Goal: Task Accomplishment & Management: Use online tool/utility

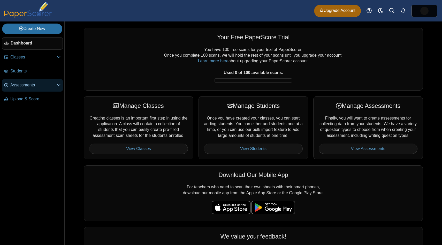
click at [37, 85] on span "Assessments" at bounding box center [33, 85] width 46 height 6
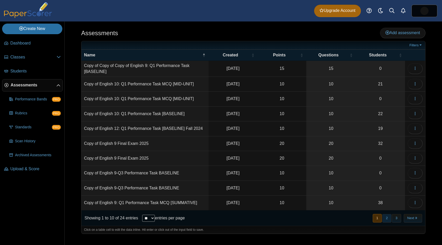
click at [390, 220] on button "2" at bounding box center [387, 218] width 9 height 9
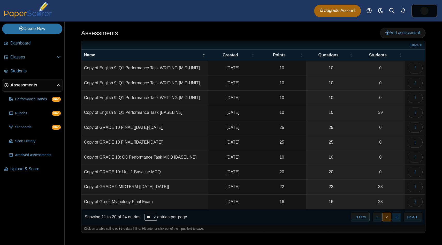
click at [398, 220] on button "3" at bounding box center [396, 217] width 9 height 9
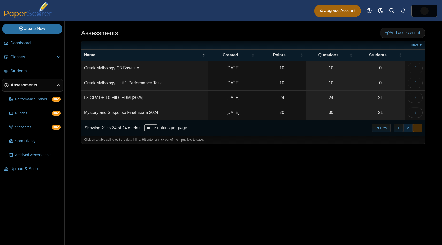
click at [406, 128] on button "2" at bounding box center [408, 128] width 9 height 9
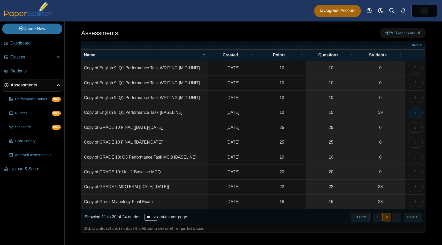
click at [412, 111] on button "button" at bounding box center [415, 112] width 15 height 10
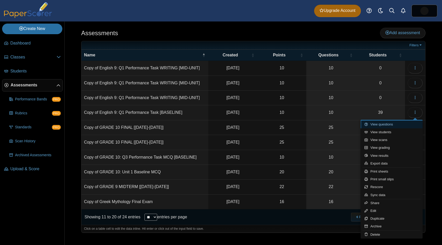
click at [406, 124] on link "View questions" at bounding box center [392, 125] width 62 height 8
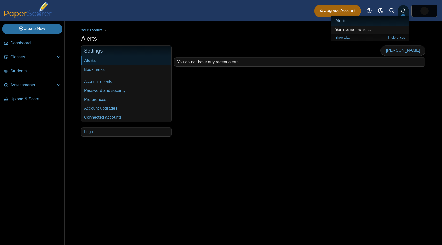
click at [289, 120] on div "Mark read You do not have any recent alerts." at bounding box center [299, 90] width 254 height 91
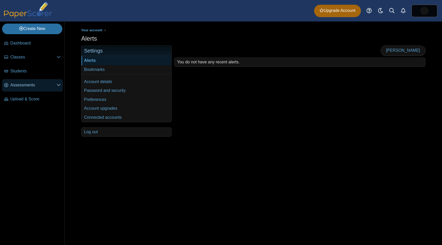
click at [25, 84] on span "Assessments" at bounding box center [33, 85] width 46 height 6
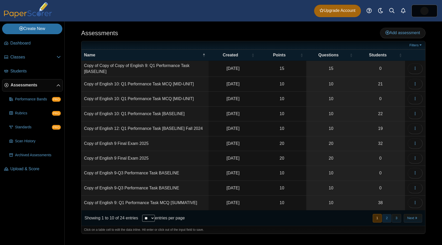
click at [384, 220] on button "2" at bounding box center [387, 218] width 9 height 9
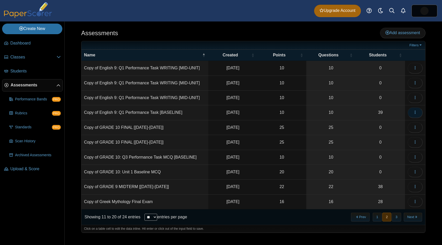
click at [417, 116] on button "button" at bounding box center [415, 112] width 15 height 10
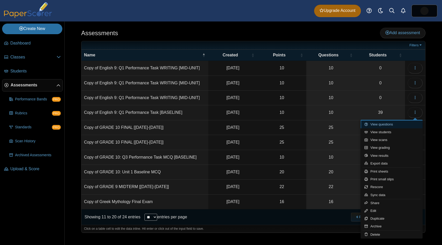
click at [413, 127] on link "View questions" at bounding box center [392, 125] width 62 height 8
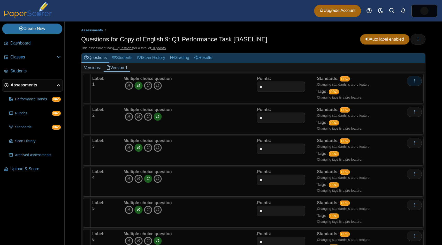
click at [418, 83] on button "More options" at bounding box center [414, 81] width 15 height 10
click at [405, 89] on link "Edit" at bounding box center [391, 93] width 62 height 8
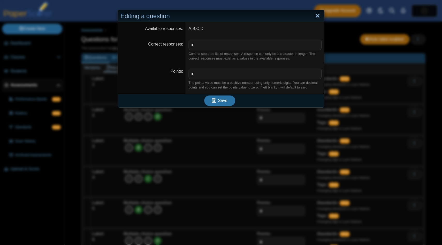
click at [317, 14] on link "Close" at bounding box center [318, 16] width 8 height 9
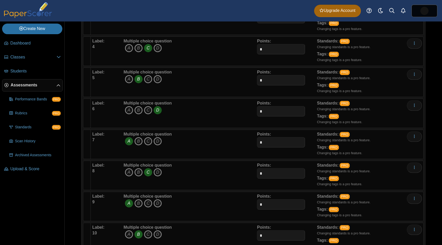
scroll to position [132, 0]
